Goal: Check status: Check status

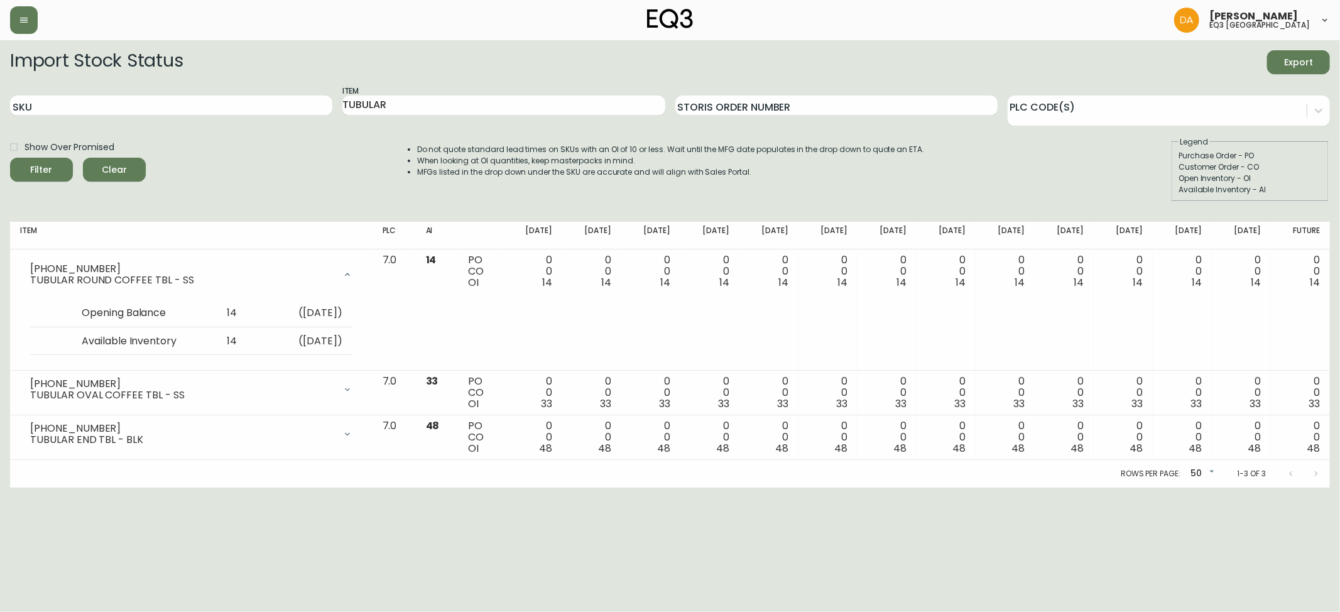
click at [113, 167] on span "Clear" at bounding box center [114, 170] width 43 height 16
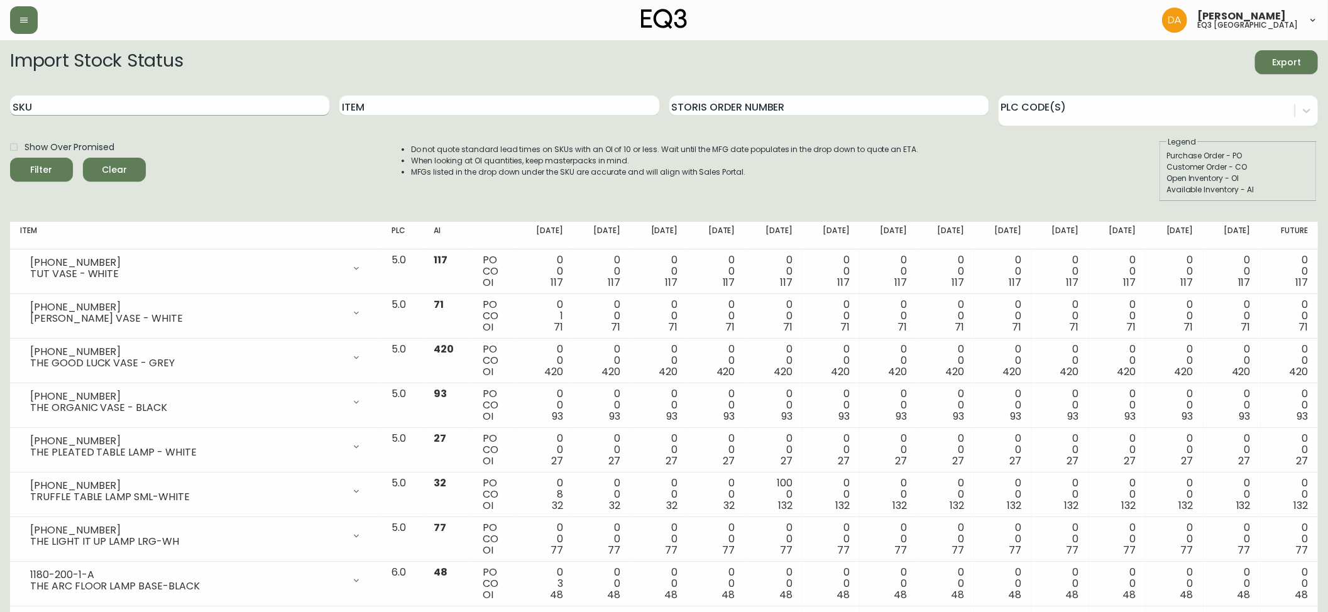
click at [52, 104] on input "SKU" at bounding box center [169, 106] width 319 height 20
paste input "[PHONE_NUMBER]"
type input "[PHONE_NUMBER]"
click at [44, 171] on icon "submit" at bounding box center [37, 168] width 14 height 14
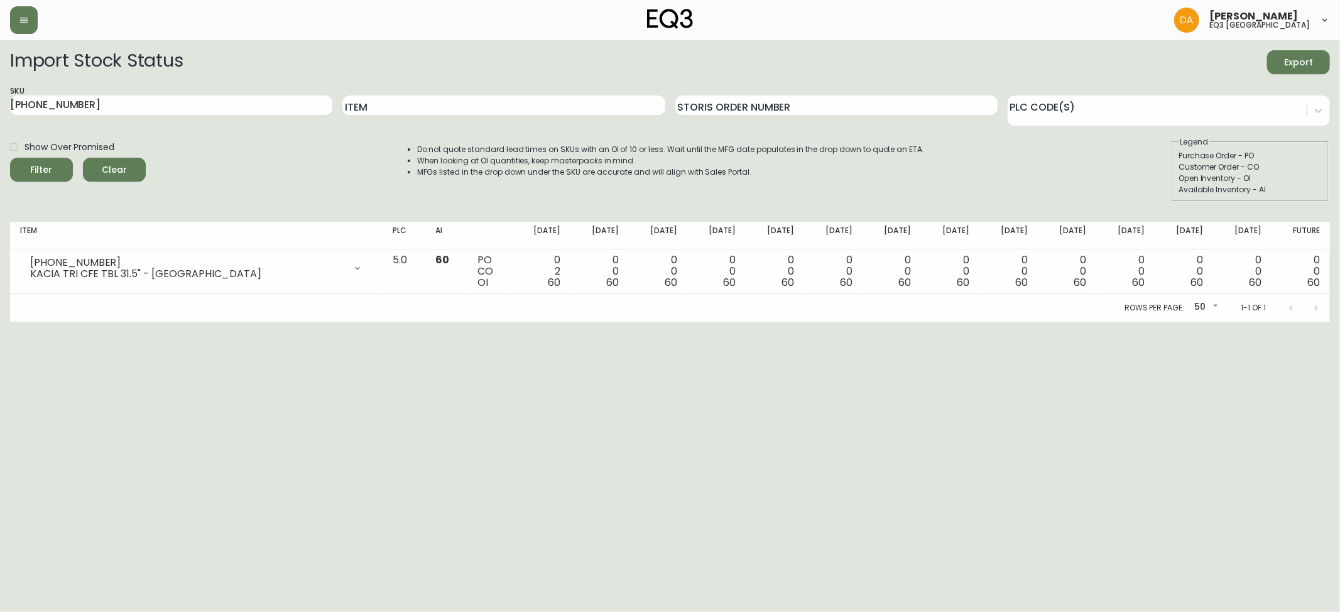
click at [119, 163] on span "Clear" at bounding box center [114, 170] width 43 height 16
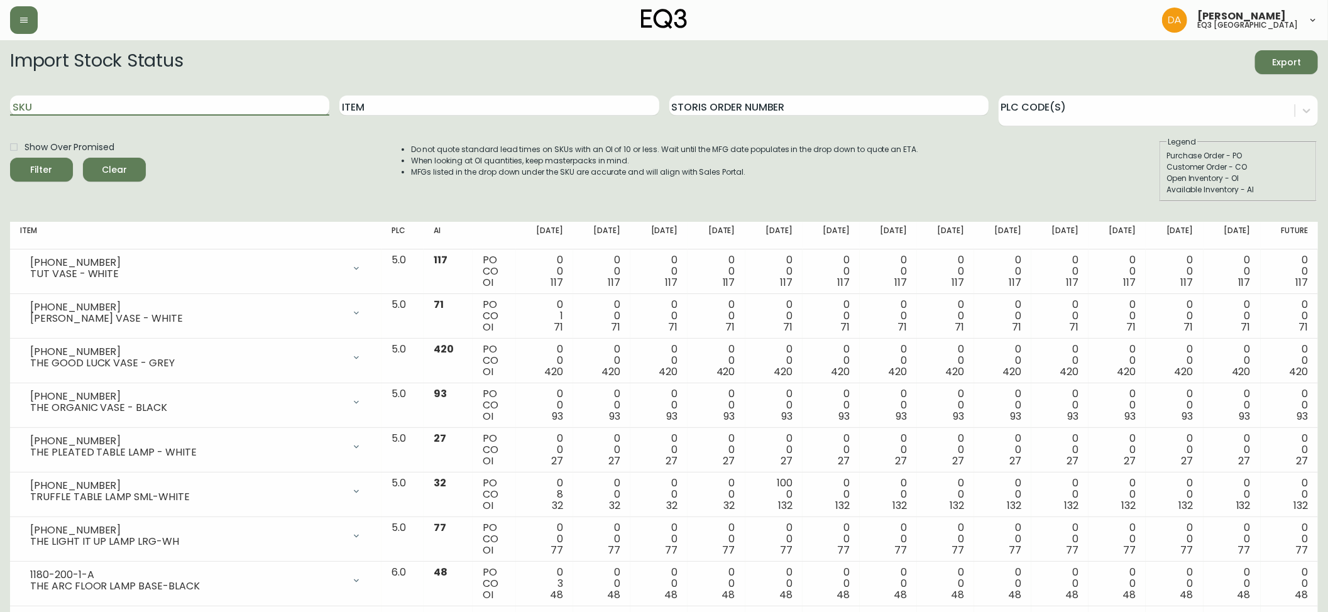
click at [43, 108] on input "SKU" at bounding box center [169, 106] width 319 height 20
paste input "[PHONE_NUMBER]"
type input "[PHONE_NUMBER]"
click at [41, 164] on icon "submit" at bounding box center [36, 167] width 13 height 13
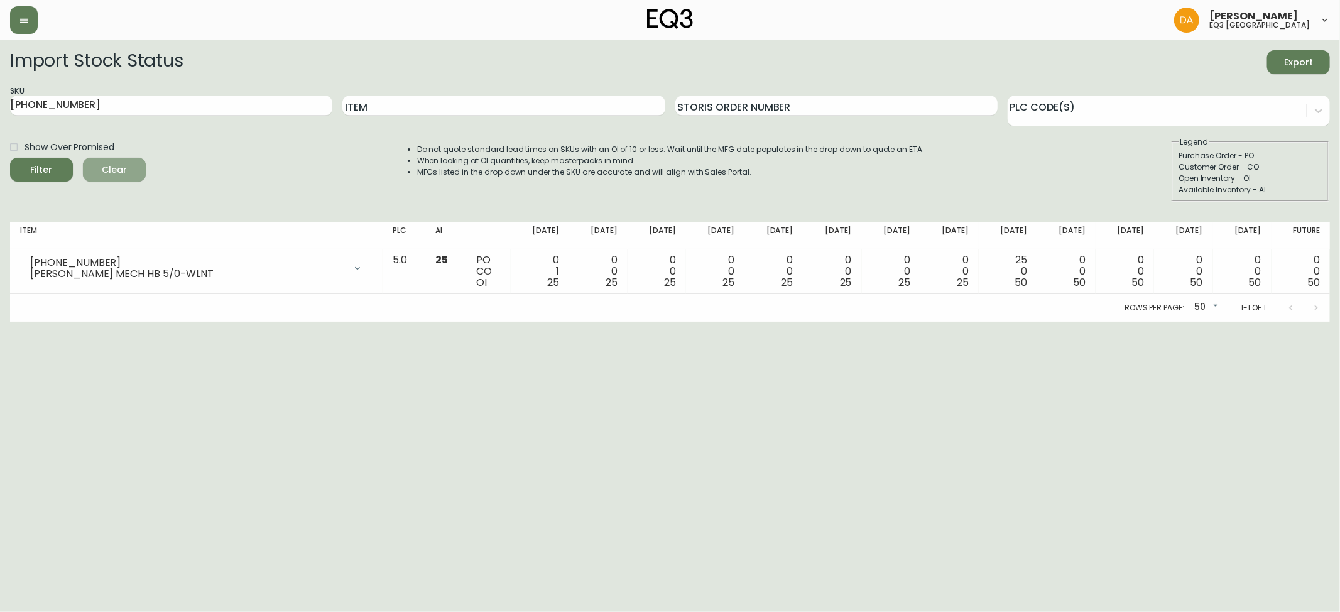
click at [123, 165] on span "Clear" at bounding box center [114, 170] width 43 height 16
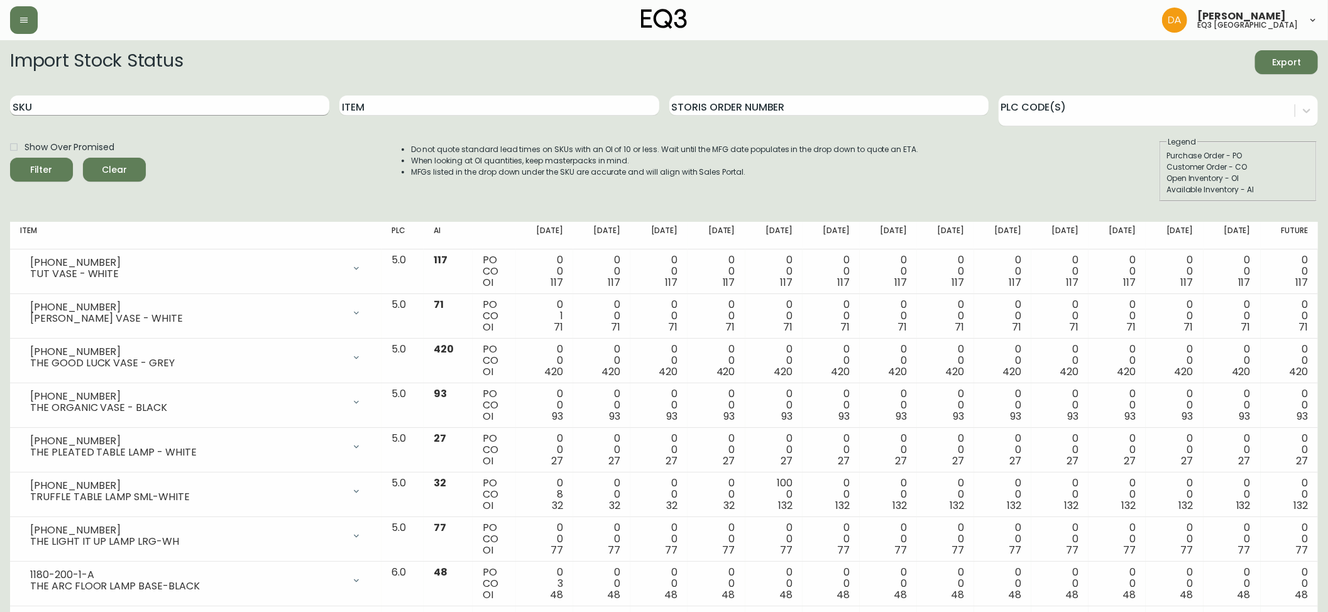
click at [74, 111] on input "SKU" at bounding box center [169, 106] width 319 height 20
paste input "[PHONE_NUMBER]"
type input "[PHONE_NUMBER]"
click at [41, 164] on icon "submit" at bounding box center [36, 167] width 13 height 13
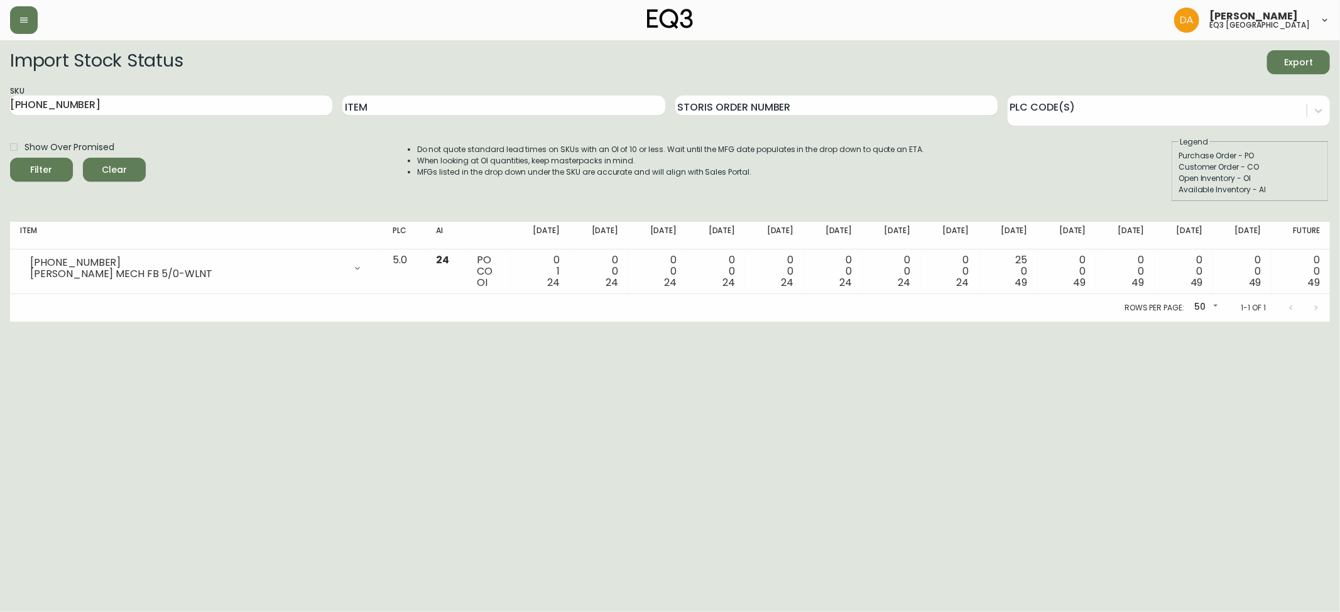
click at [119, 167] on span "Clear" at bounding box center [114, 170] width 43 height 16
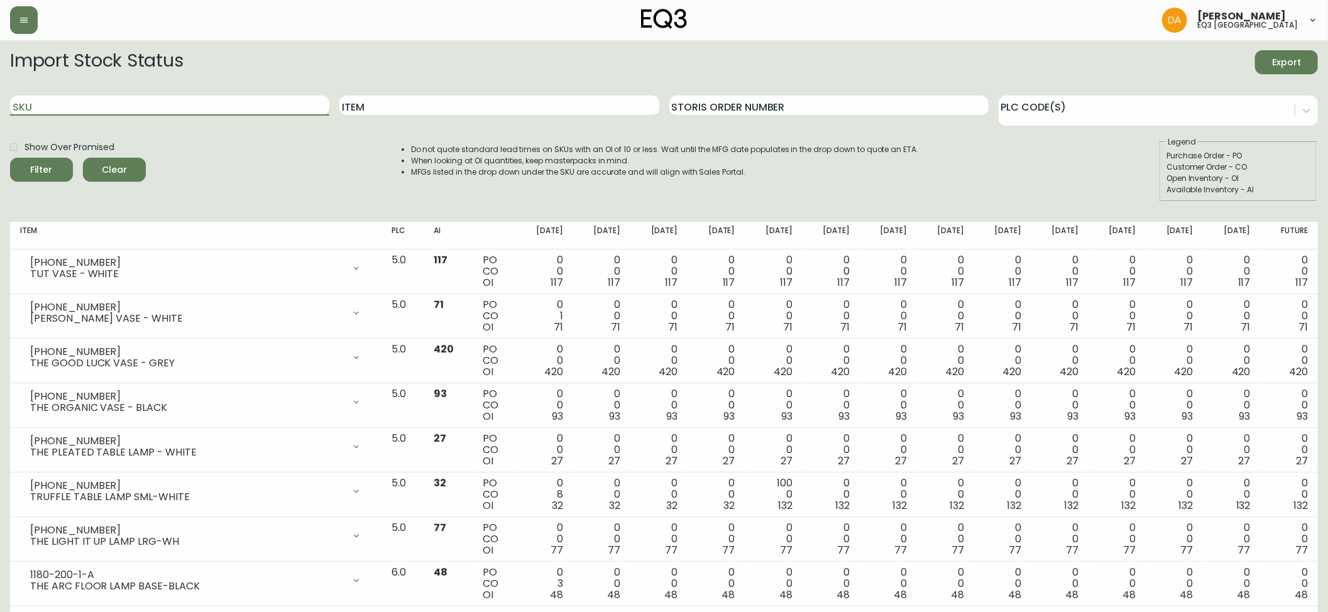
click at [40, 104] on input "SKU" at bounding box center [169, 106] width 319 height 20
paste input "[PHONE_NUMBER]"
type input "[PHONE_NUMBER]"
click at [41, 167] on icon "submit" at bounding box center [37, 168] width 13 height 13
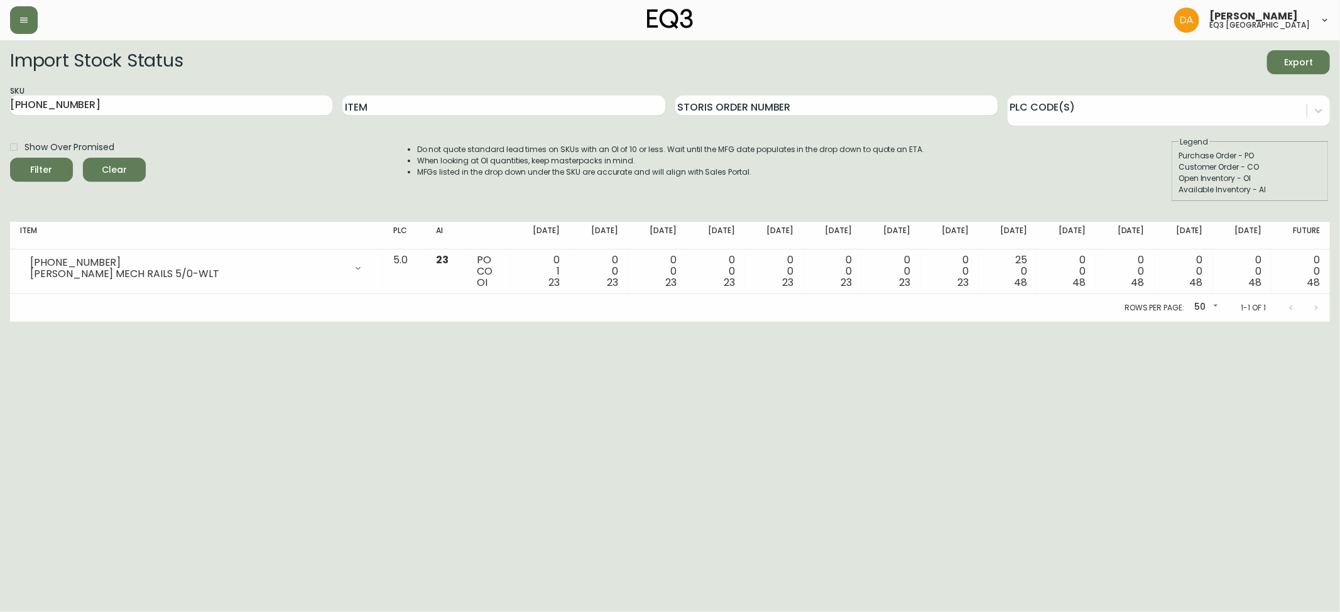
click at [133, 161] on button "Clear" at bounding box center [114, 170] width 63 height 24
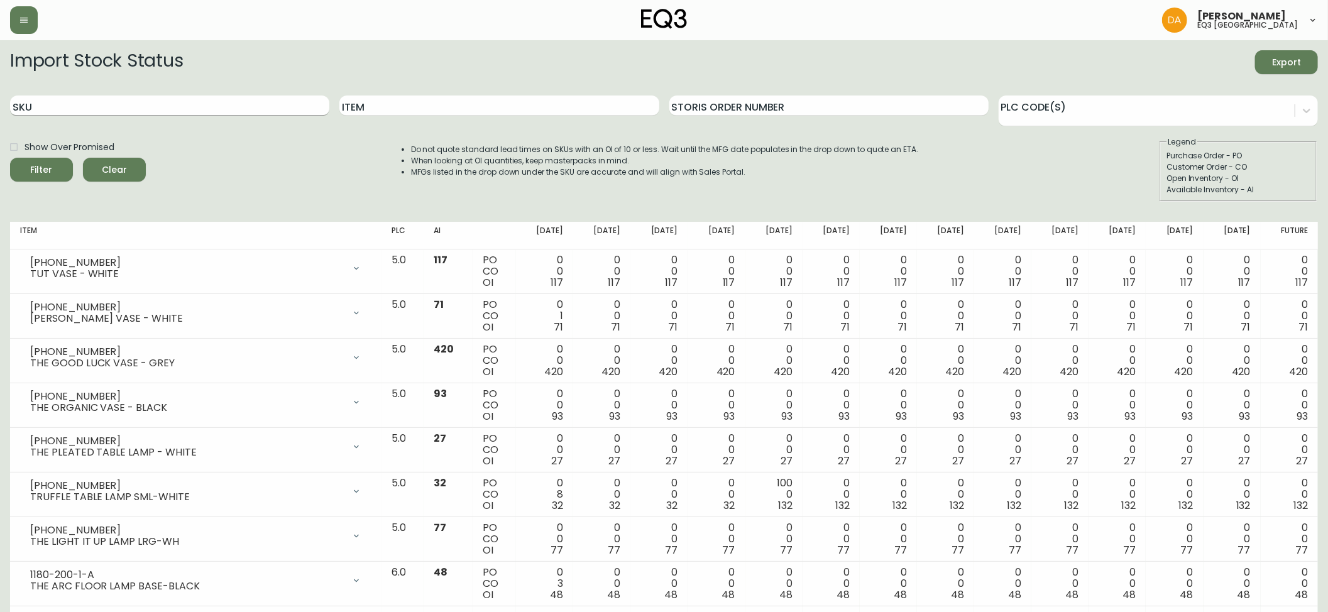
click at [138, 107] on input "SKU" at bounding box center [169, 106] width 319 height 20
paste input "[PHONE_NUMBER]"
type input "[PHONE_NUMBER]"
click at [48, 170] on span "Filter" at bounding box center [42, 170] width 22 height 16
